Goal: Task Accomplishment & Management: Complete application form

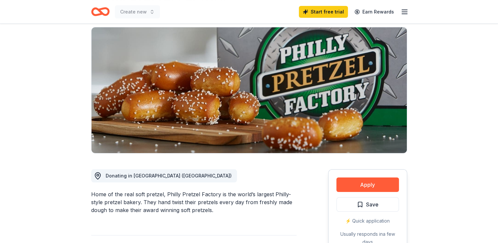
scroll to position [50, 0]
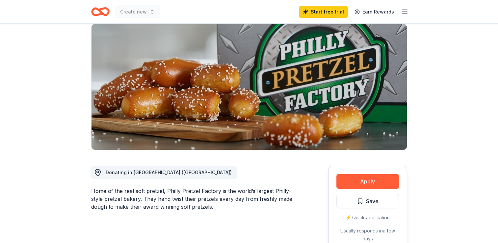
click at [384, 182] on button "Apply" at bounding box center [367, 181] width 63 height 14
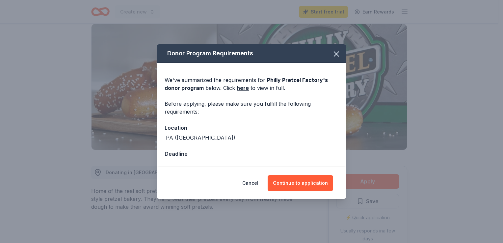
click at [304, 179] on button "Continue to application" at bounding box center [300, 183] width 65 height 16
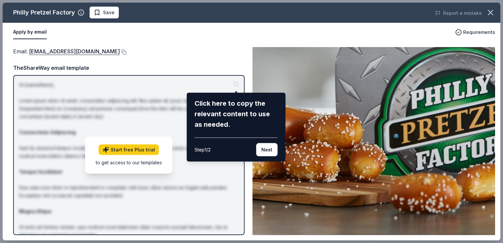
click at [265, 150] on button "Next" at bounding box center [266, 149] width 21 height 13
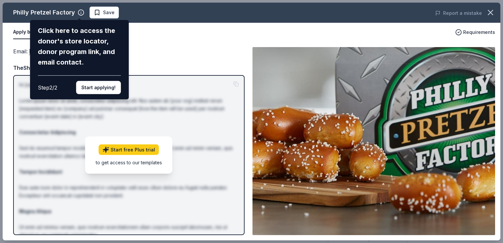
click at [102, 90] on button "Start applying!" at bounding box center [98, 87] width 45 height 13
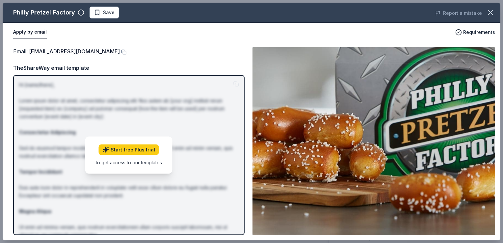
click at [151, 106] on p "Hi [name/there], Lorem ipsum dolor sit amet, consectetur adipiscing elit. Nos a…" at bounding box center [129, 179] width 220 height 197
click at [492, 10] on icon "button" at bounding box center [490, 12] width 5 height 5
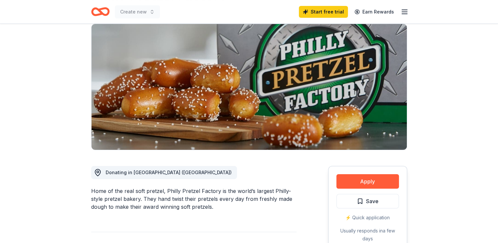
scroll to position [0, 0]
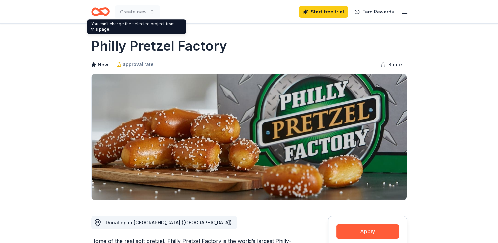
click at [108, 11] on icon "Home" at bounding box center [103, 11] width 10 height 7
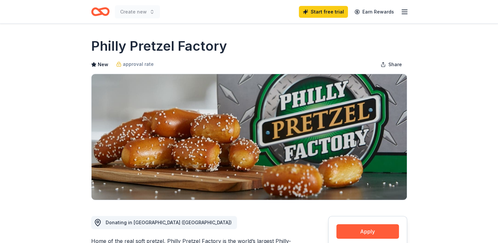
click at [99, 14] on icon "Home" at bounding box center [97, 11] width 10 height 7
click at [98, 12] on icon "Home" at bounding box center [100, 11] width 18 height 15
click at [103, 17] on icon "Home" at bounding box center [100, 11] width 18 height 15
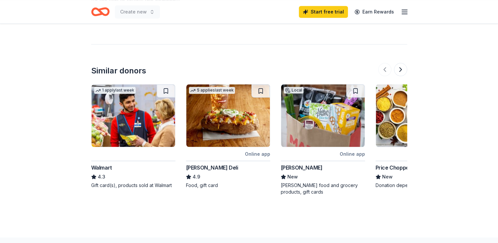
scroll to position [642, 0]
